Goal: Task Accomplishment & Management: Complete application form

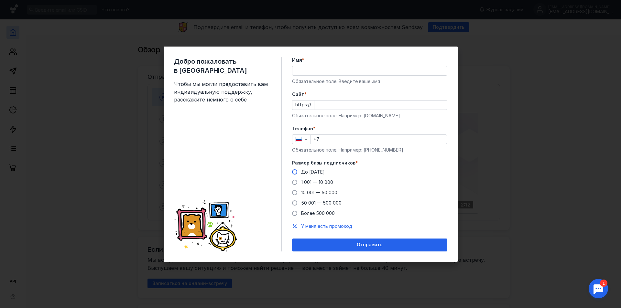
click at [307, 174] on span "До [DATE]" at bounding box center [313, 171] width 24 height 5
click at [0, 0] on input "До [DATE]" at bounding box center [0, 0] width 0 height 0
click at [326, 107] on input "Cайт *" at bounding box center [380, 105] width 133 height 9
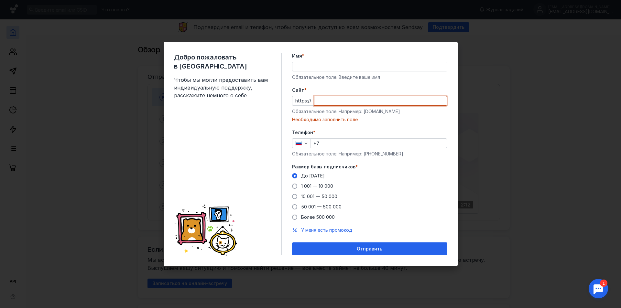
paste input "[DOMAIN_NAME][URL]"
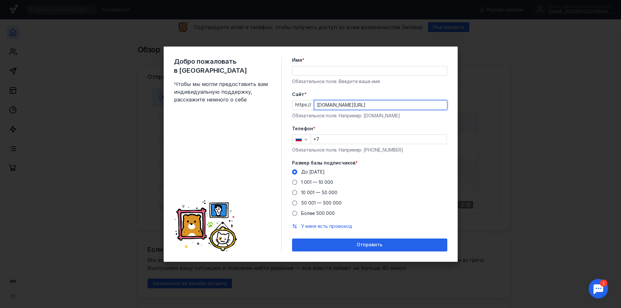
type input "[DOMAIN_NAME][URL]"
click at [333, 117] on div "Обязательное поле. Например: [DOMAIN_NAME]" at bounding box center [369, 116] width 155 height 6
click at [325, 77] on div "Имя * Обязательное поле. Введите ваше имя" at bounding box center [369, 71] width 155 height 28
click at [325, 73] on input "Имя *" at bounding box center [369, 70] width 155 height 9
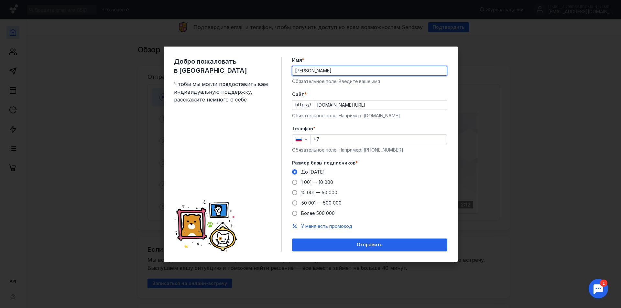
type input "[PERSON_NAME]"
click at [351, 134] on div "Телефон * +7 Обязательное поле. Например: [PHONE_NUMBER]" at bounding box center [369, 139] width 155 height 28
click at [351, 137] on input "+7" at bounding box center [379, 139] width 136 height 9
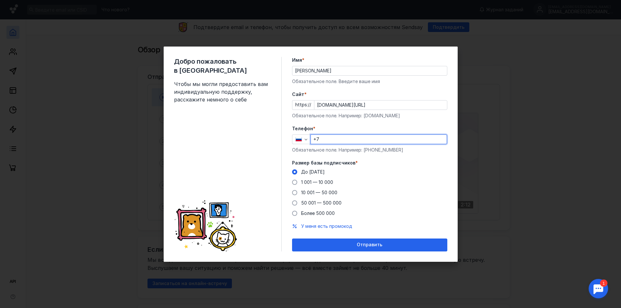
paste input "[PHONE_NUMBER]"
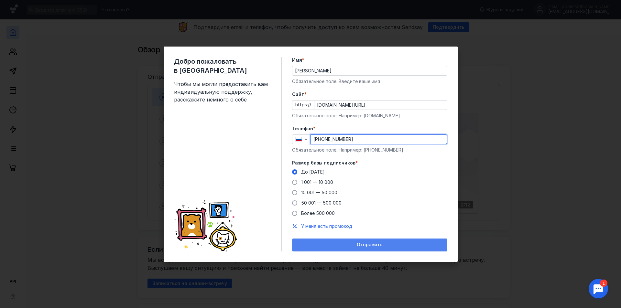
type input "[PHONE_NUMBER]"
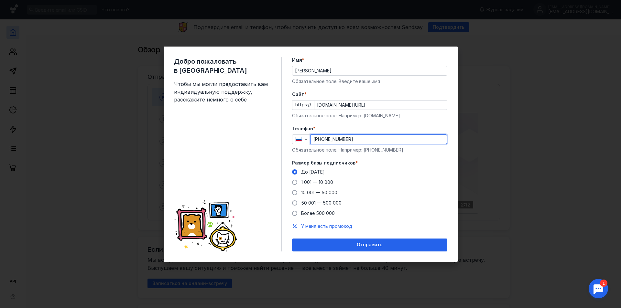
click at [337, 241] on div "Отправить" at bounding box center [369, 245] width 155 height 13
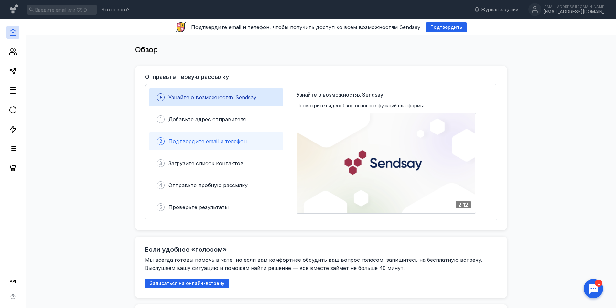
click at [216, 139] on span "Подтвердите email и телефон" at bounding box center [207, 141] width 78 height 6
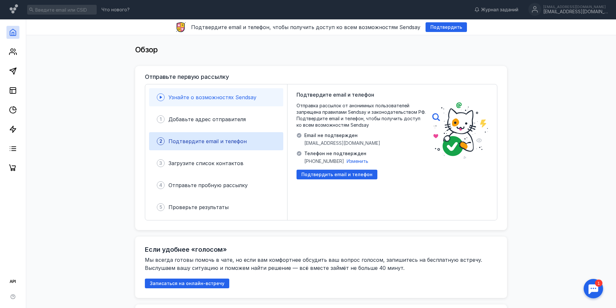
click at [217, 103] on div "Узнайте о возможностях Sendsay" at bounding box center [216, 97] width 134 height 18
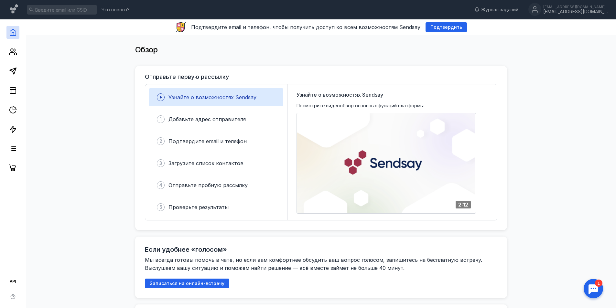
click at [217, 110] on div "Узнайте о возможностях Sendsay 1 Добавьте адрес отправителя 2 Подтвердите email…" at bounding box center [216, 152] width 142 height 136
click at [217, 114] on div "1 Добавьте адрес отправителя" at bounding box center [216, 119] width 134 height 18
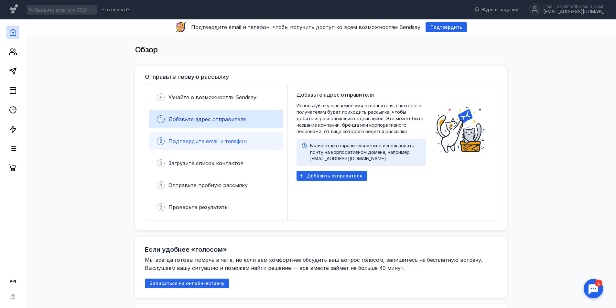
click at [245, 139] on div "2 Подтвердите email и телефон" at bounding box center [216, 141] width 134 height 18
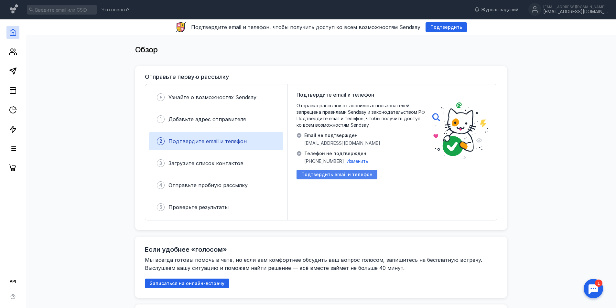
click at [310, 175] on span "Подтвердить email и телефон" at bounding box center [336, 174] width 71 height 5
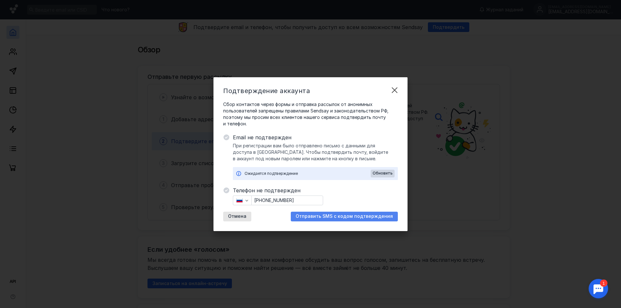
click at [325, 216] on span "Отправить SMS с кодом подтверждения" at bounding box center [344, 216] width 97 height 5
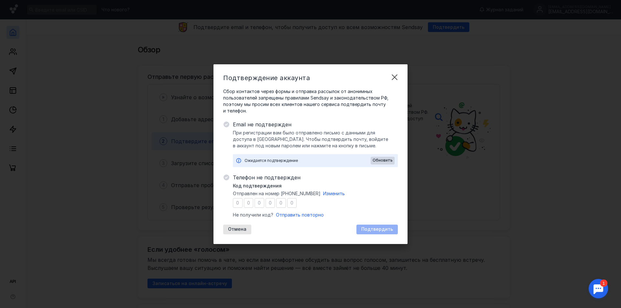
type input "7"
type input "3"
type input "0"
type input "6"
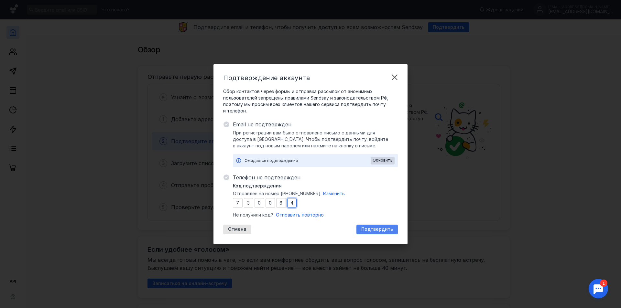
type input "4"
click at [376, 226] on div "Подтвердить" at bounding box center [376, 230] width 41 height 10
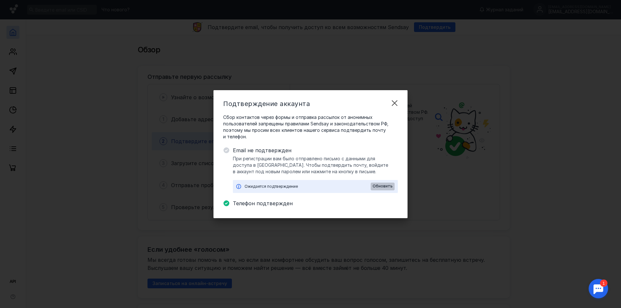
click at [377, 188] on span "Обновить" at bounding box center [383, 186] width 20 height 5
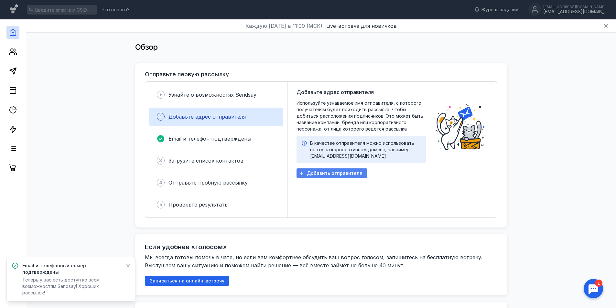
click at [338, 174] on span "Добавить отправителя" at bounding box center [335, 173] width 56 height 5
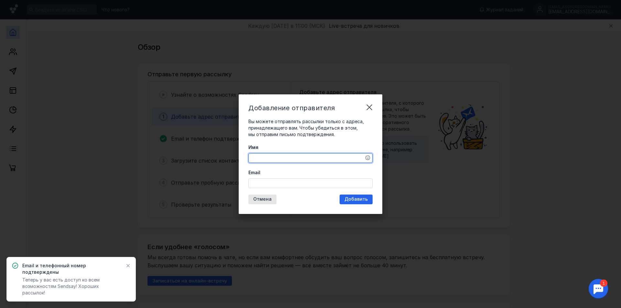
click at [320, 158] on textarea "Имя" at bounding box center [311, 158] width 124 height 9
type textarea "[PERSON_NAME]"
click at [301, 188] on input "Email" at bounding box center [311, 183] width 124 height 9
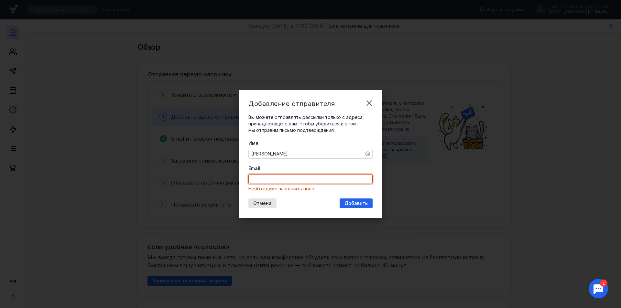
paste input "[EMAIL_ADDRESS][DOMAIN_NAME]"
type input "[EMAIL_ADDRESS][DOMAIN_NAME]"
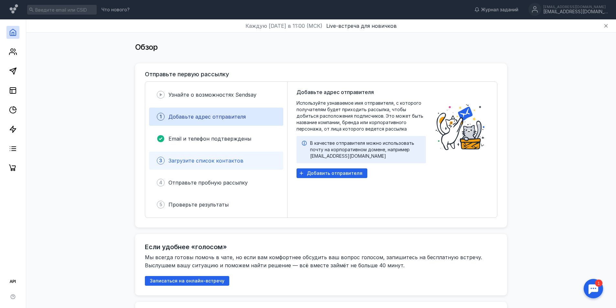
click at [226, 160] on span "Загрузите список контактов" at bounding box center [205, 160] width 75 height 6
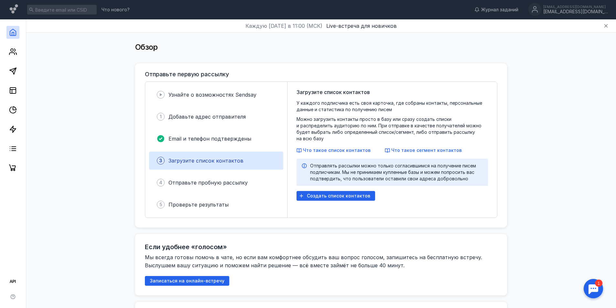
click at [320, 202] on div "Загрузите список контактов У каждого подписчика есть своя карточка, где собраны…" at bounding box center [392, 149] width 191 height 123
click at [321, 197] on div "Создать список контактов" at bounding box center [336, 196] width 79 height 10
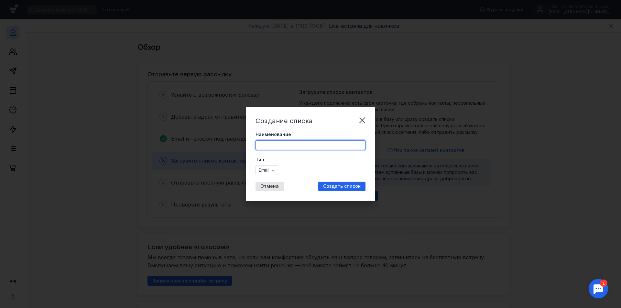
click at [289, 146] on input "Наименование" at bounding box center [310, 145] width 109 height 9
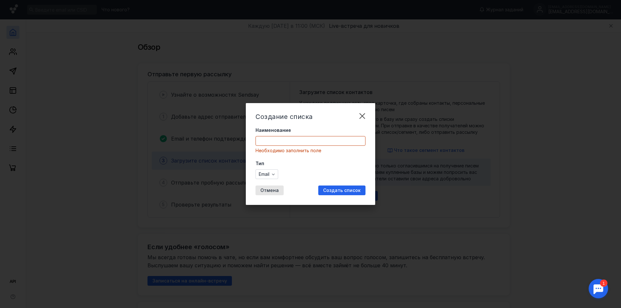
click at [282, 154] on form "Наименование Необходимо заполнить поле Тип Email" at bounding box center [310, 153] width 110 height 52
click at [285, 145] on input "Наименование" at bounding box center [310, 140] width 109 height 9
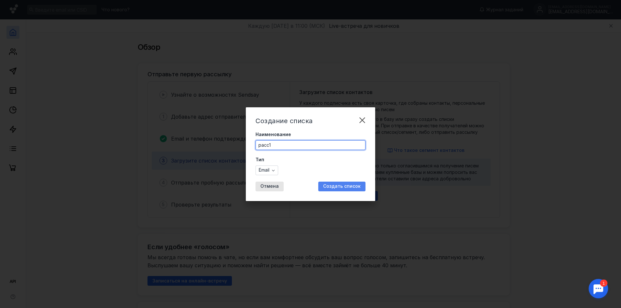
type input "расс1"
click at [340, 185] on span "Создать список" at bounding box center [342, 186] width 38 height 5
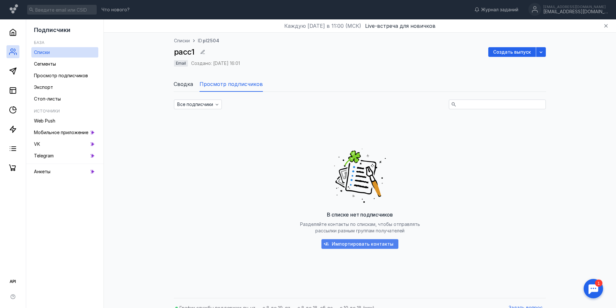
click at [335, 242] on span "Импортировать контакты" at bounding box center [363, 244] width 62 height 5
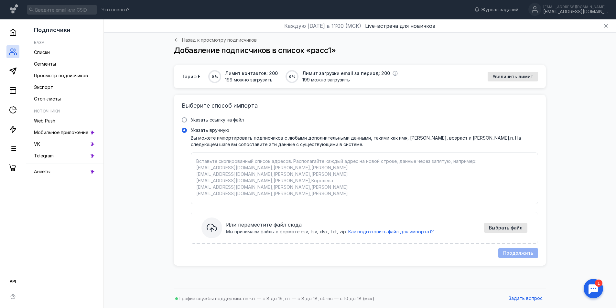
click at [271, 161] on textarea "Указать вручную Вы можете импортировать подписчиков с любыми дополнительными да…" at bounding box center [364, 178] width 336 height 41
